Goal: Transaction & Acquisition: Purchase product/service

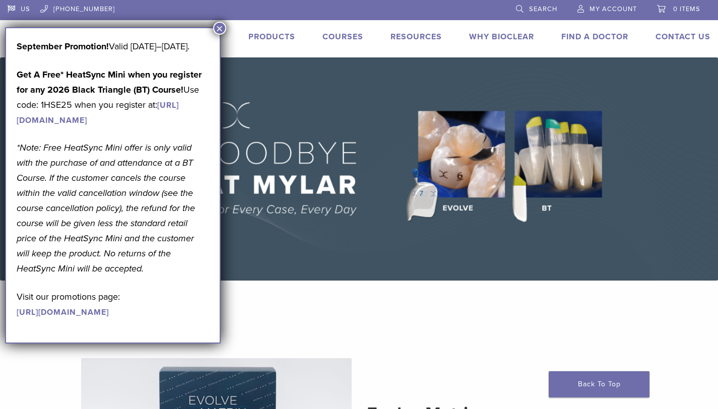
click at [219, 29] on button "×" at bounding box center [219, 28] width 13 height 13
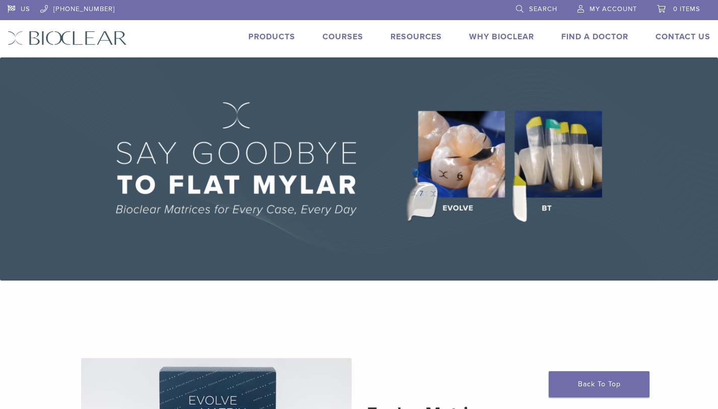
click at [277, 37] on link "Products" at bounding box center [271, 37] width 47 height 10
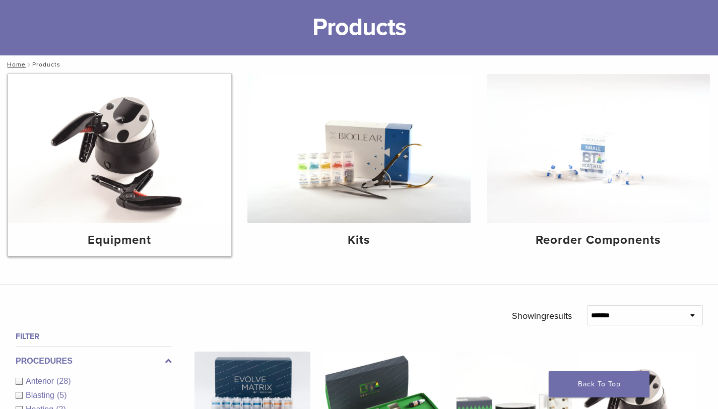
scroll to position [54, 0]
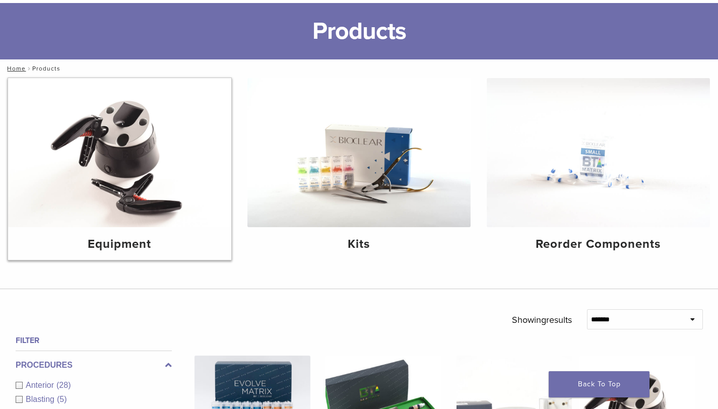
click at [143, 177] on img at bounding box center [119, 152] width 223 height 149
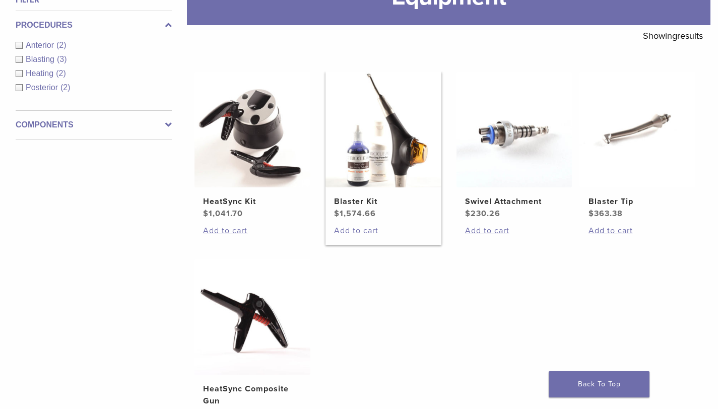
scroll to position [165, 0]
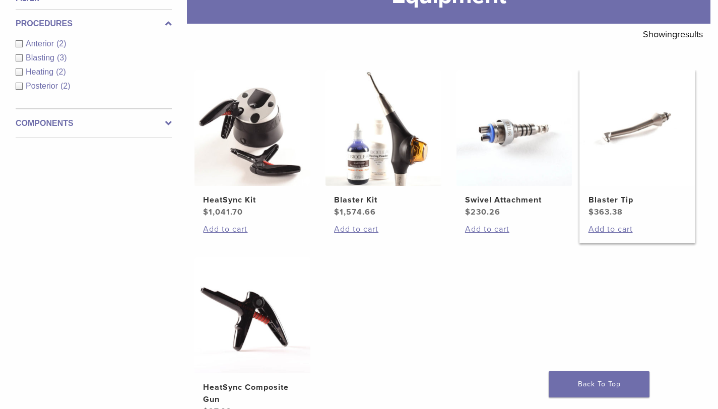
click at [622, 179] on img at bounding box center [637, 128] width 116 height 116
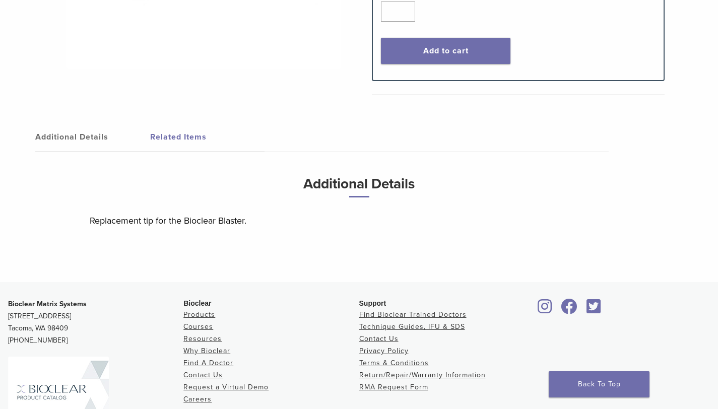
scroll to position [220, 0]
click at [177, 139] on link "Related Items" at bounding box center [207, 136] width 115 height 28
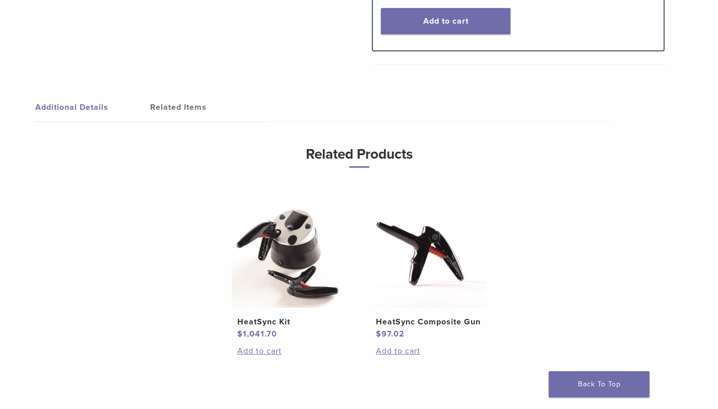
scroll to position [248, 0]
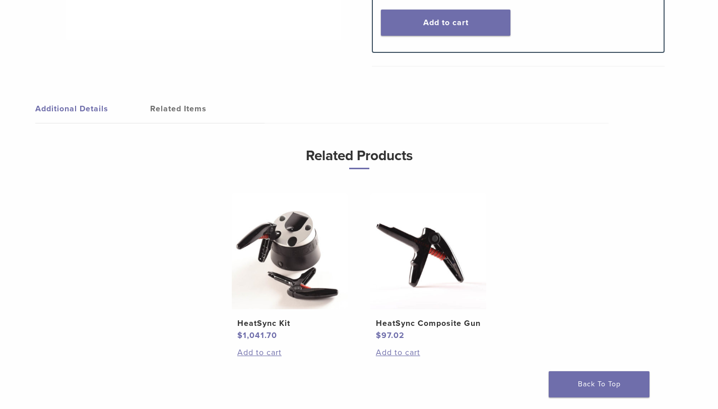
click at [84, 108] on link "Additional Details" at bounding box center [92, 109] width 115 height 28
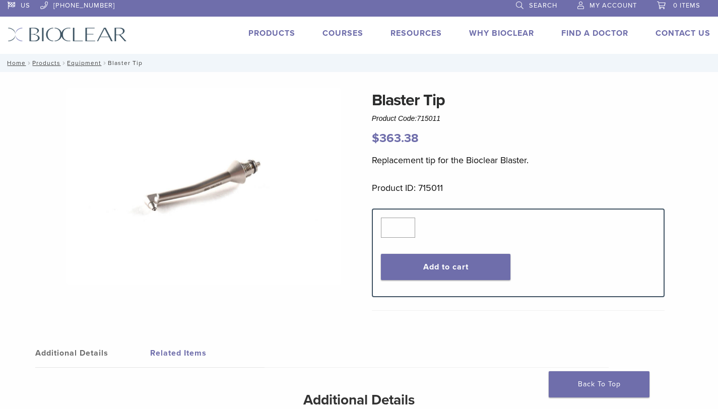
scroll to position [0, 0]
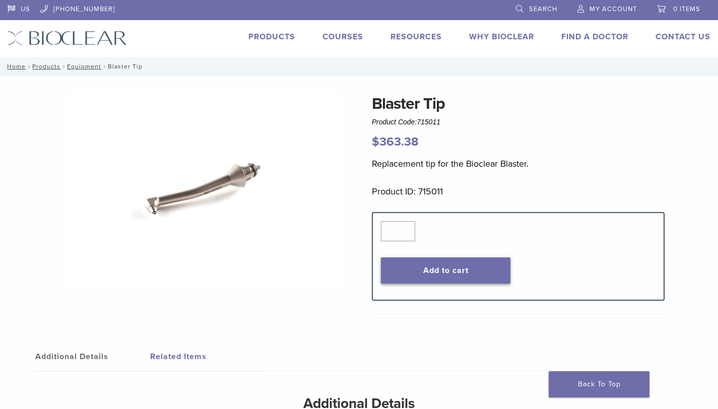
click at [420, 275] on button "Add to cart" at bounding box center [446, 270] width 130 height 26
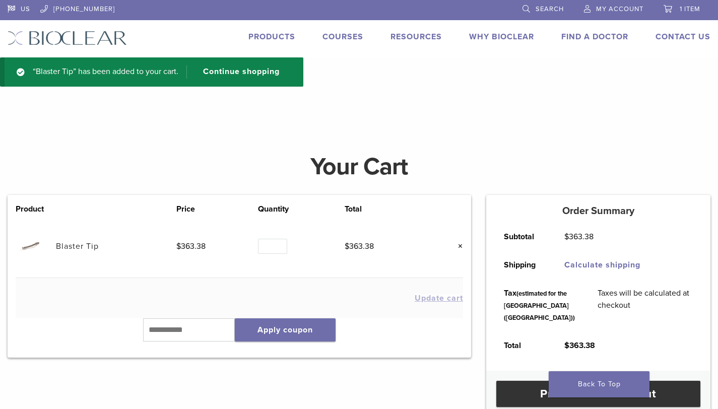
click at [279, 36] on link "Products" at bounding box center [271, 37] width 47 height 10
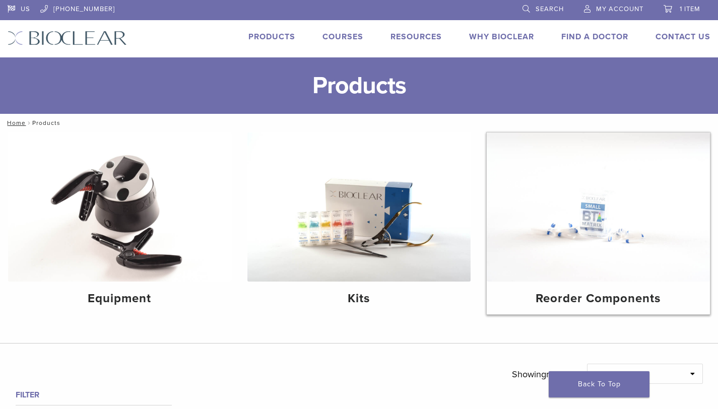
click at [559, 227] on img at bounding box center [598, 207] width 223 height 149
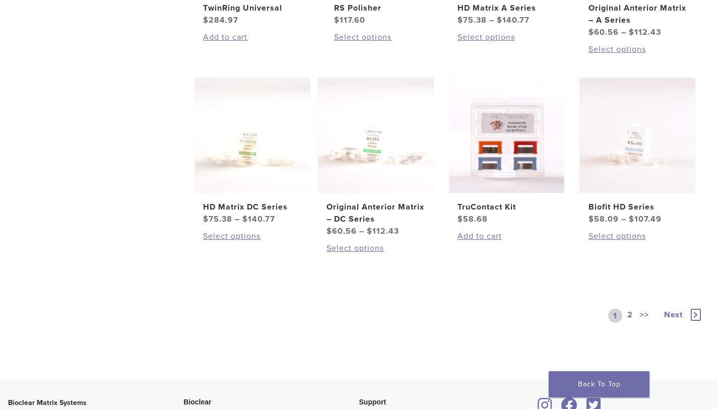
scroll to position [554, 0]
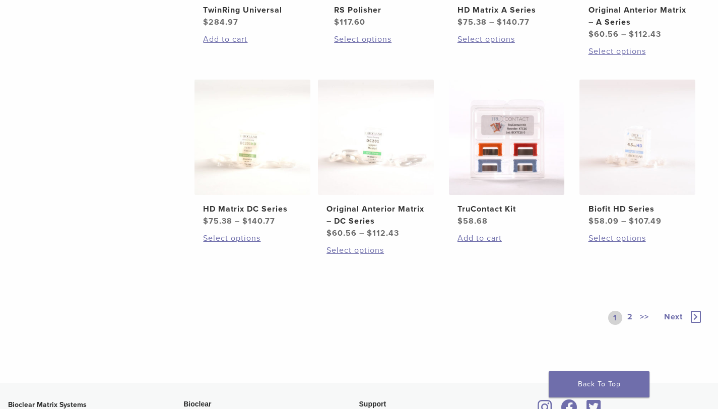
click at [644, 318] on link ">>" at bounding box center [644, 318] width 13 height 14
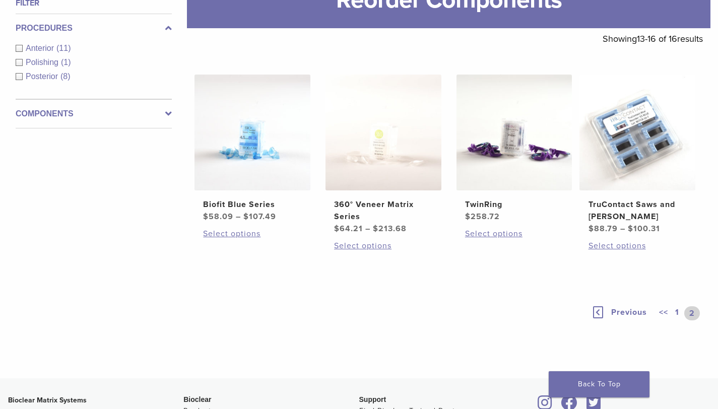
scroll to position [169, 0]
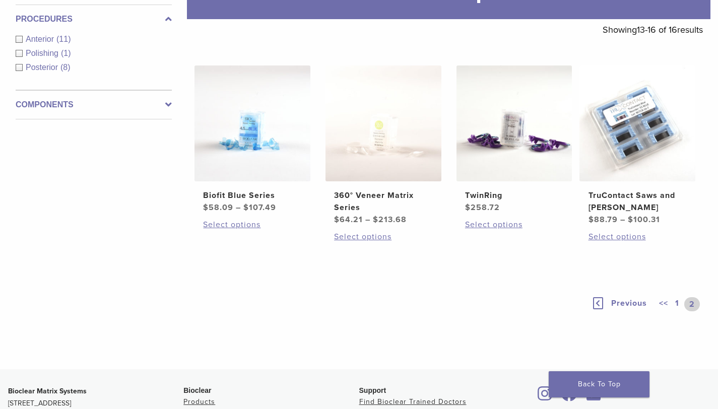
click at [677, 303] on link "1" at bounding box center [677, 304] width 8 height 14
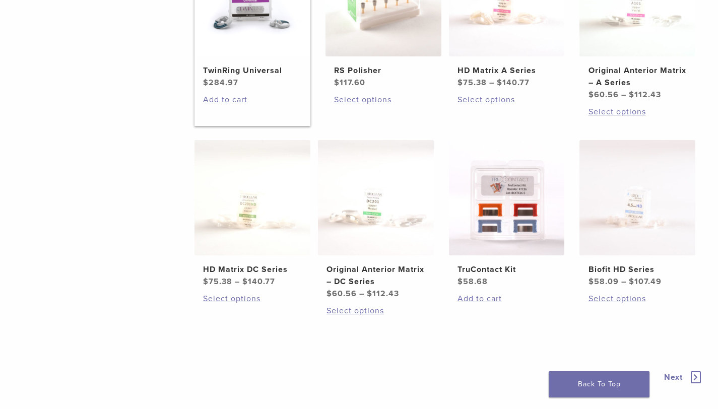
scroll to position [495, 0]
